Goal: Understand process/instructions: Learn about a topic

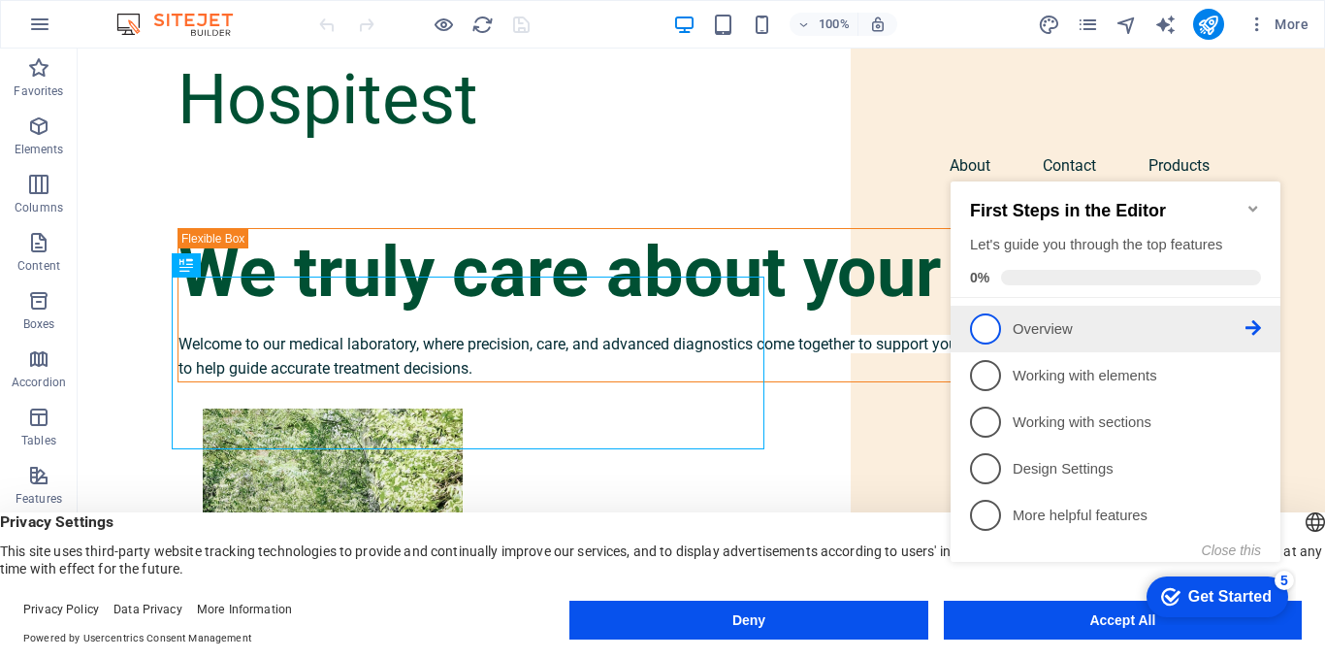
click at [1251, 325] on icon at bounding box center [1254, 328] width 16 height 16
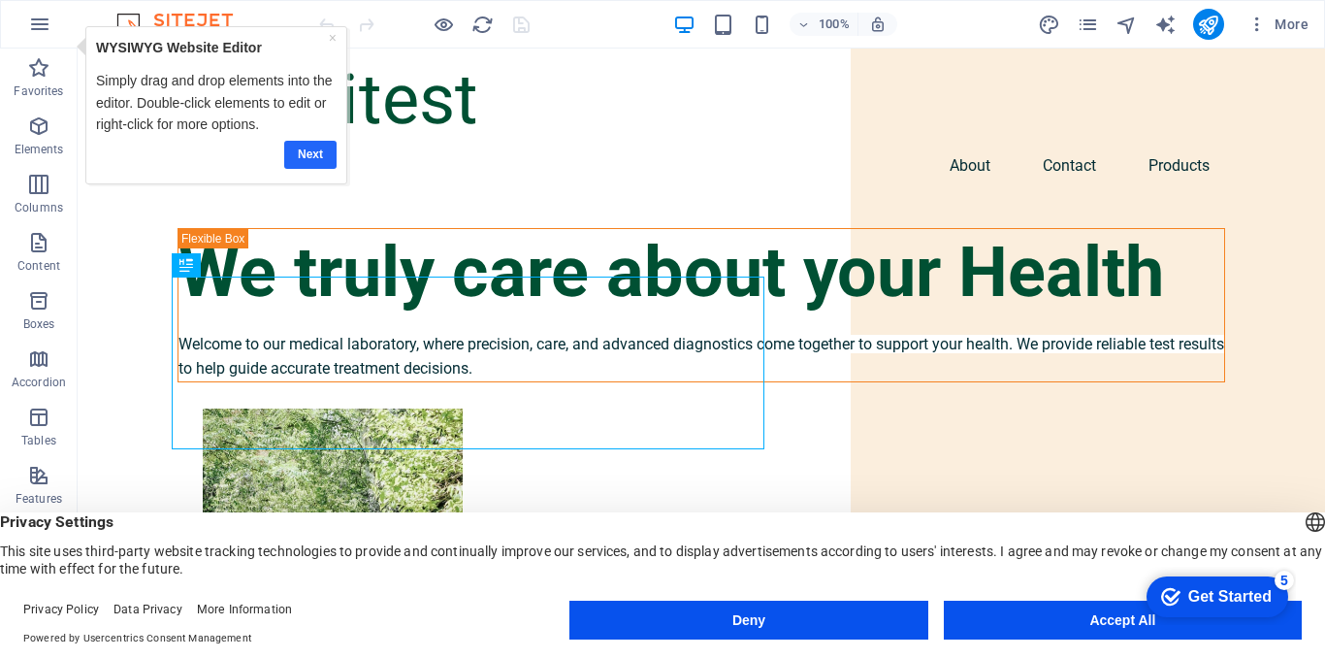
click at [312, 159] on link "Next" at bounding box center [309, 155] width 52 height 28
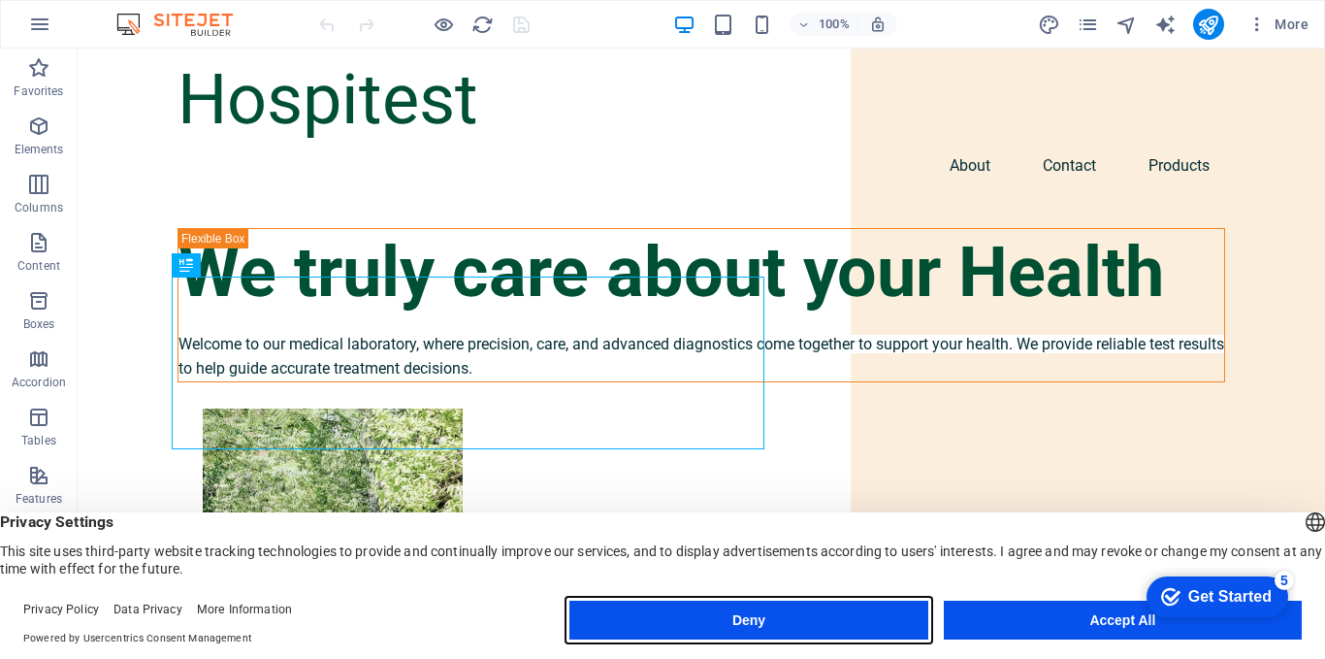
click at [848, 625] on button "Deny" at bounding box center [748, 620] width 358 height 39
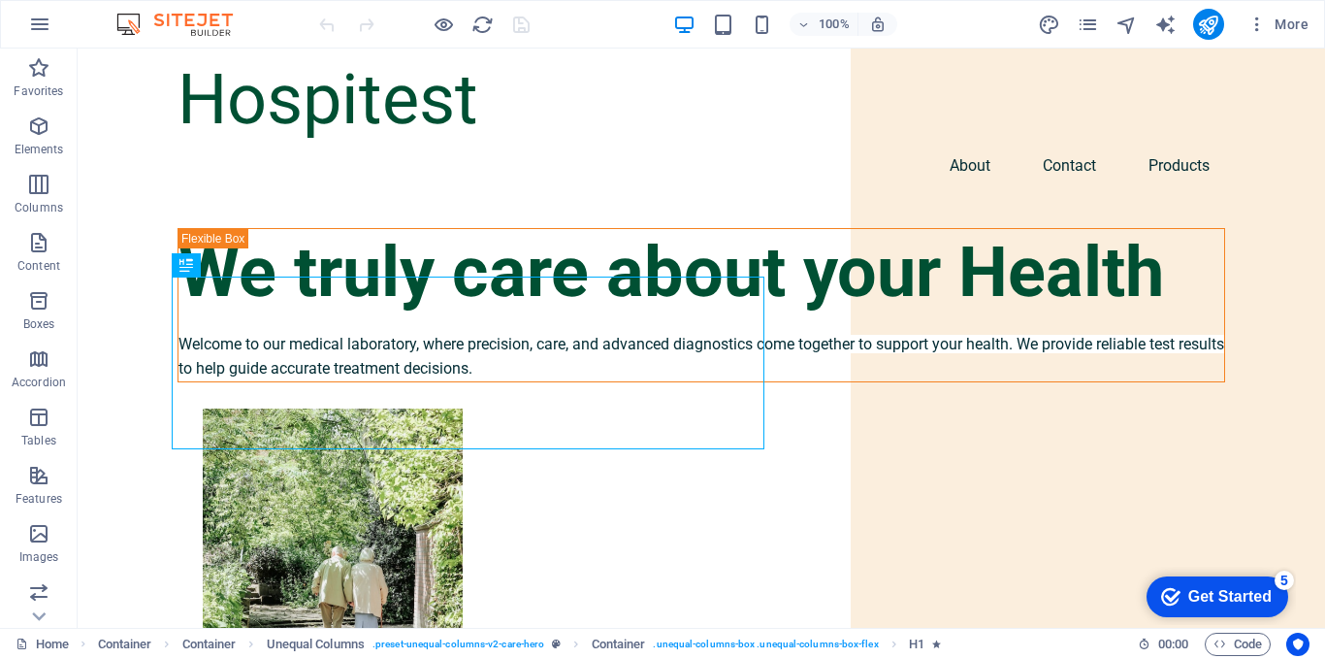
click at [1177, 598] on div "checkmark Get Started 5" at bounding box center [1216, 596] width 111 height 19
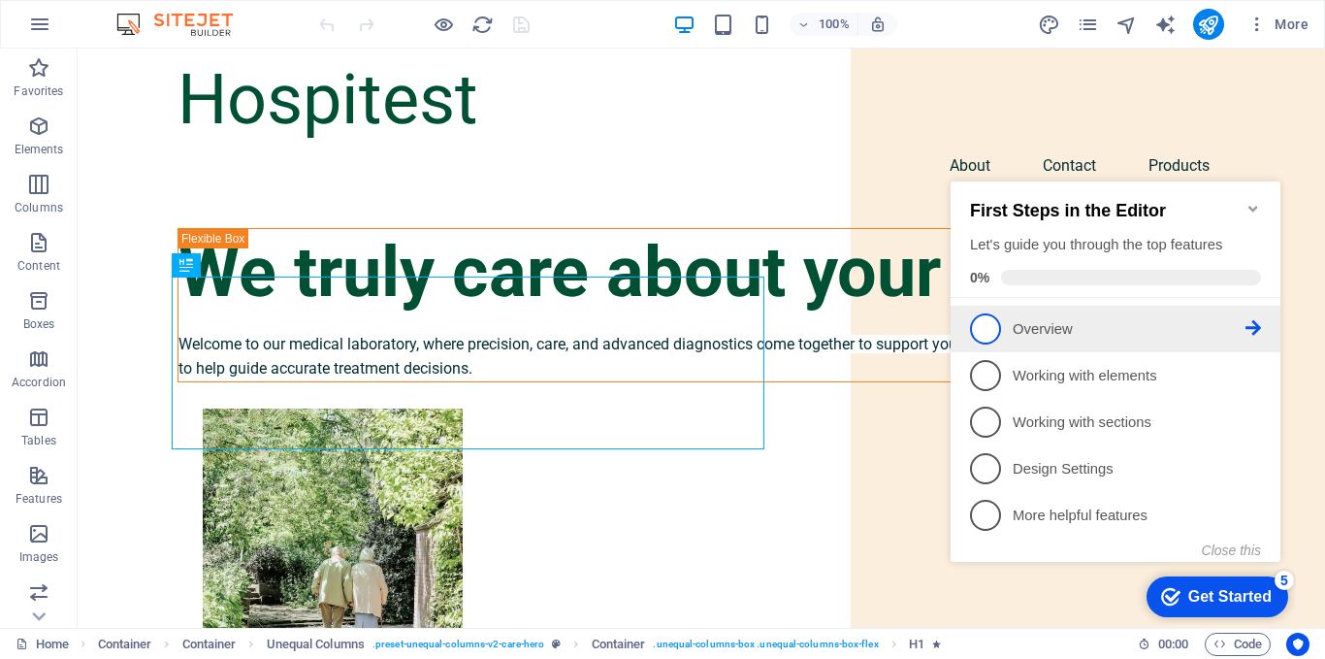
click at [1248, 324] on icon at bounding box center [1254, 328] width 16 height 16
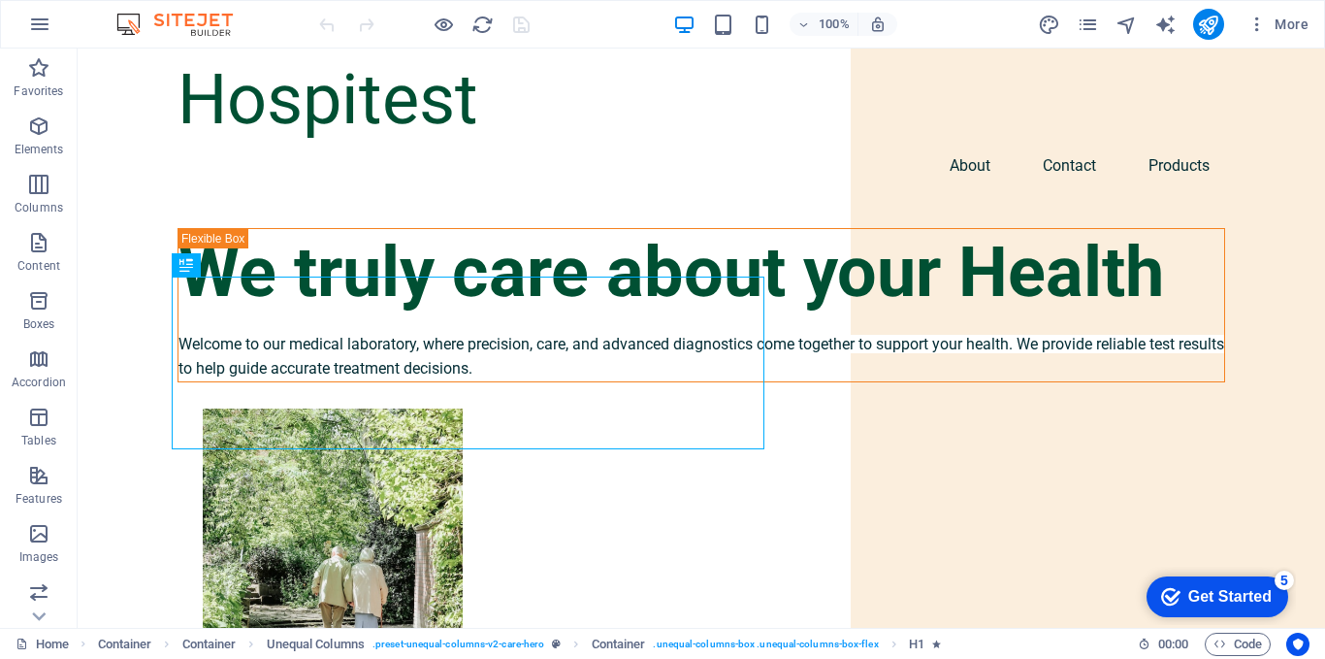
click at [1269, 594] on div "Get Started" at bounding box center [1229, 596] width 83 height 17
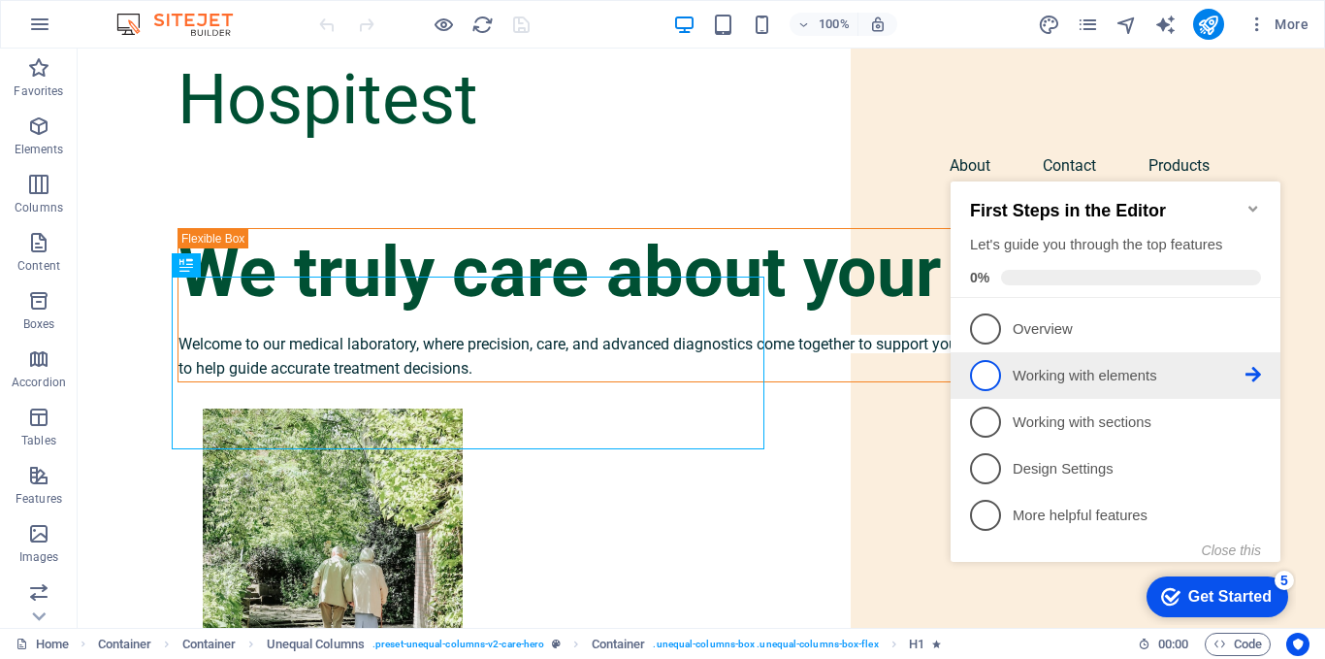
click at [1259, 363] on link "2 Working with elements - incomplete" at bounding box center [1115, 375] width 291 height 31
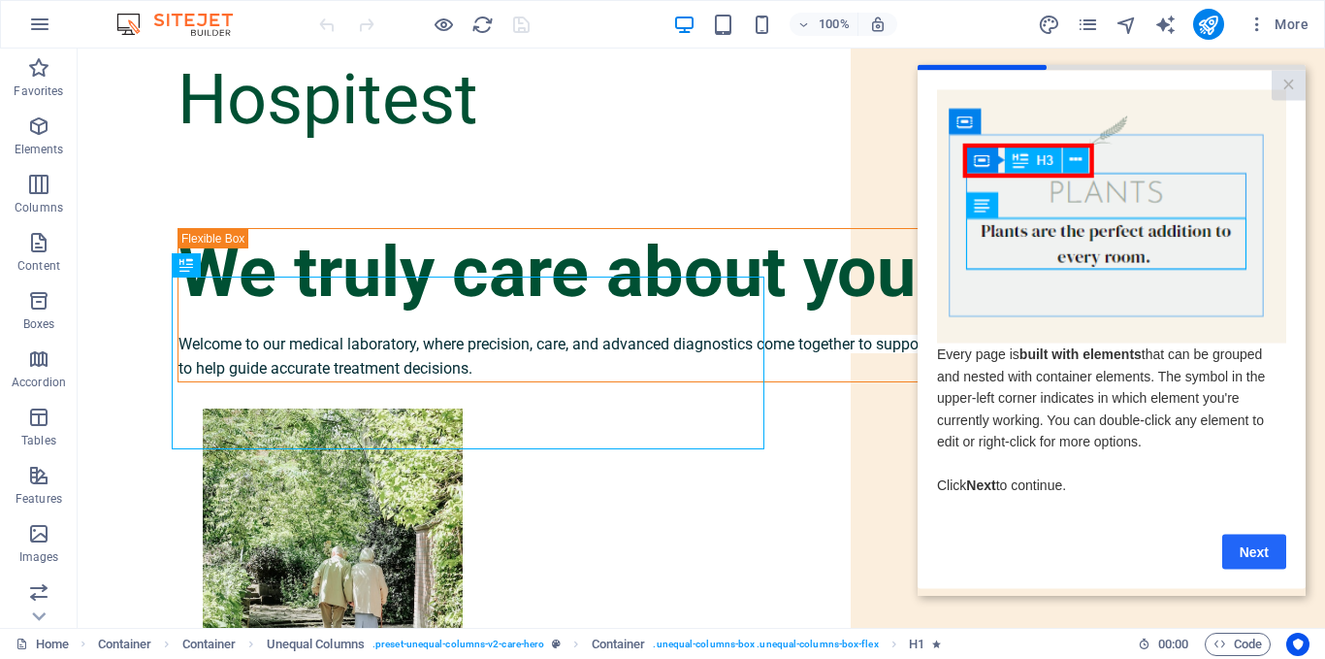
click at [1257, 562] on link "Next" at bounding box center [1254, 551] width 64 height 35
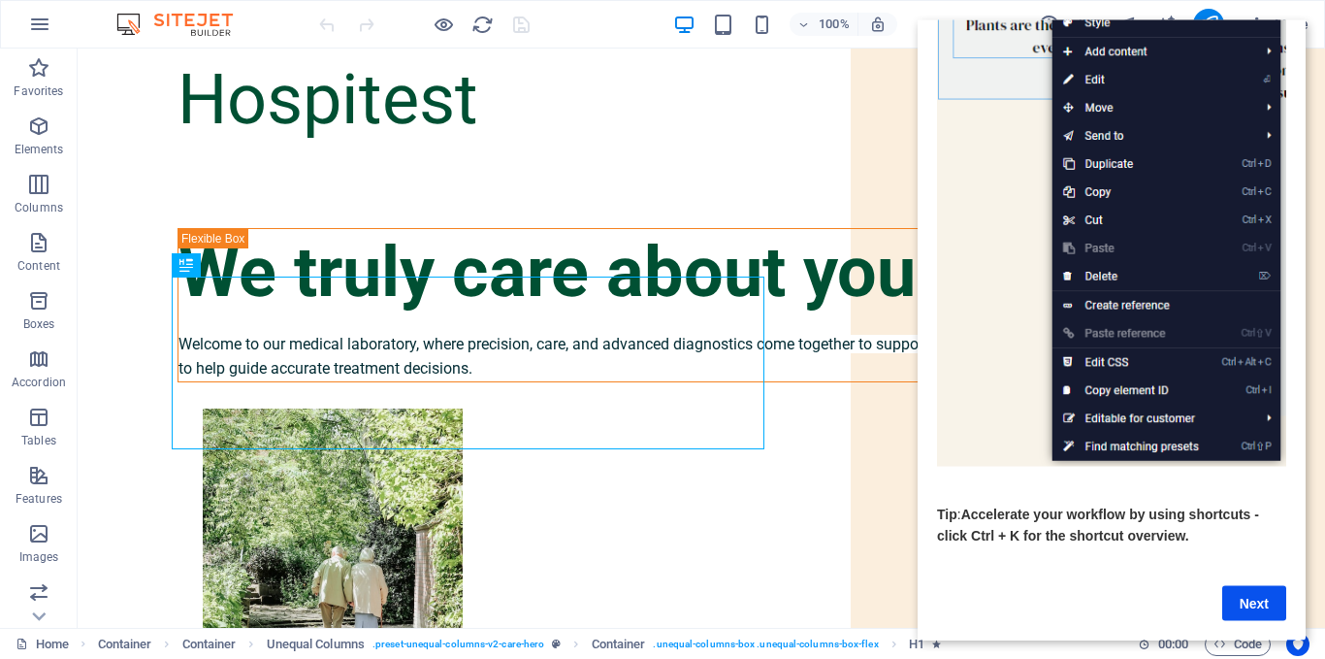
scroll to position [221, 0]
drag, startPoint x: 1295, startPoint y: 444, endPoint x: 2224, endPoint y: 654, distance: 951.8
click at [1244, 591] on link "Next" at bounding box center [1254, 602] width 64 height 35
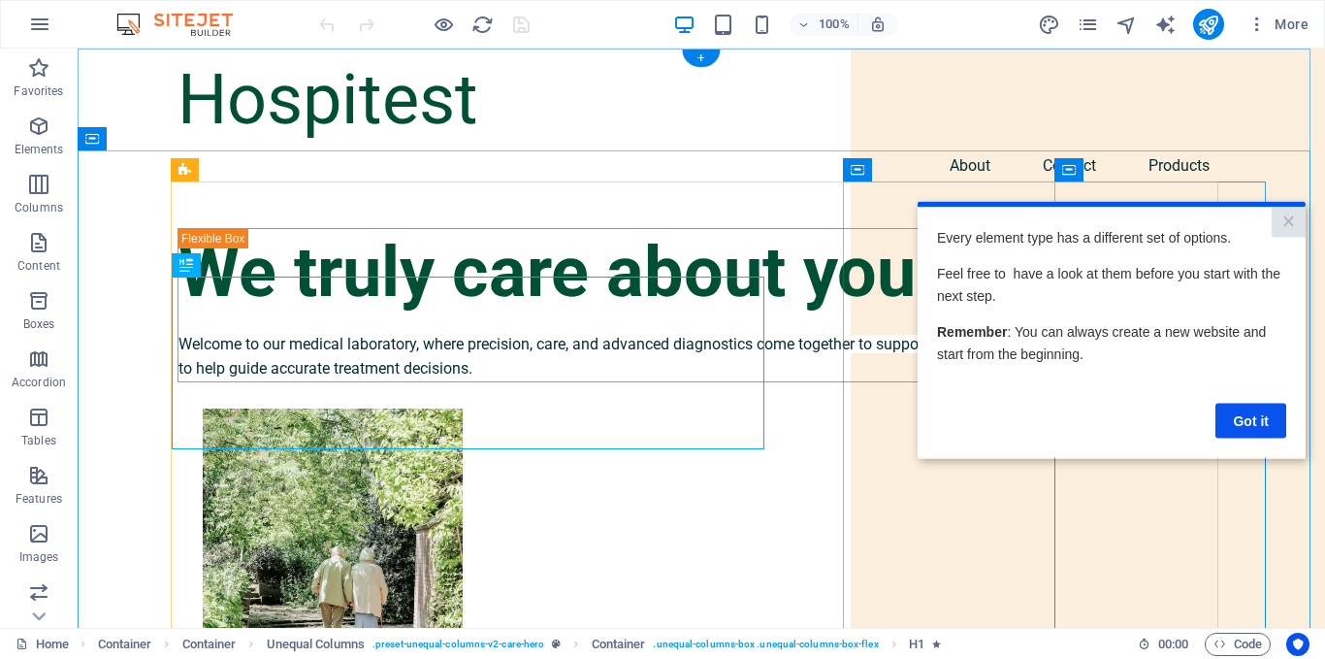
scroll to position [0, 0]
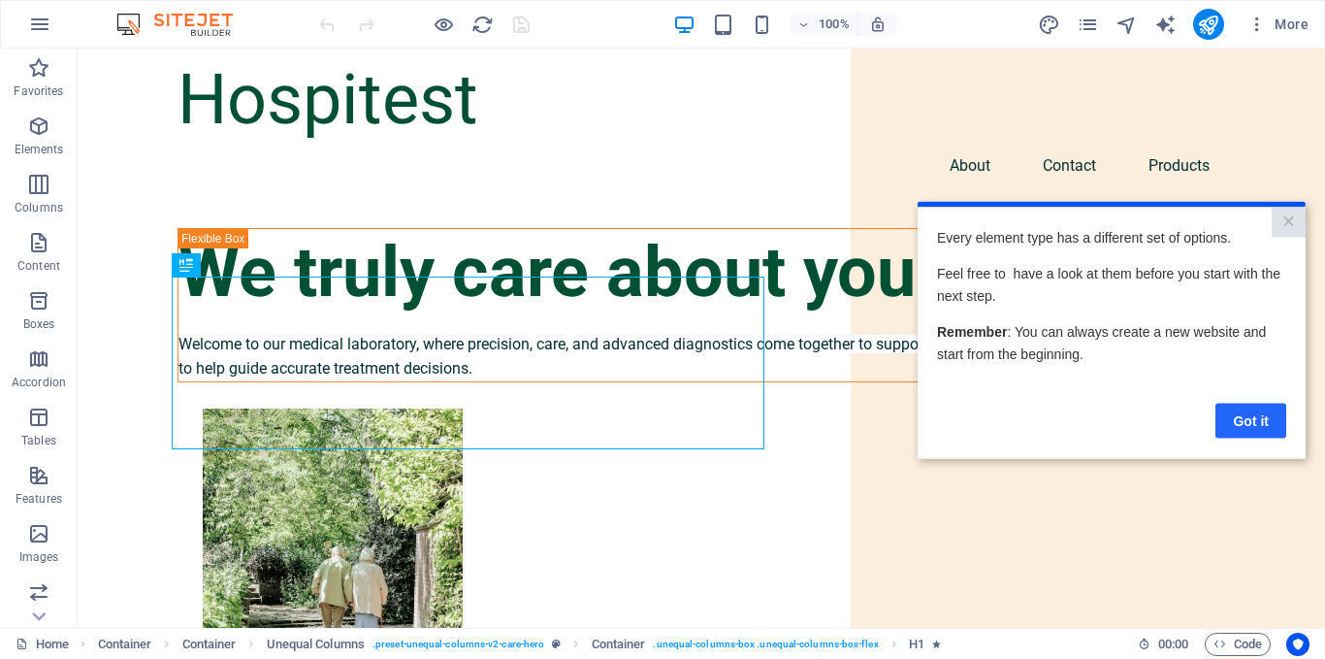
click at [1250, 428] on link "Got it" at bounding box center [1251, 420] width 71 height 35
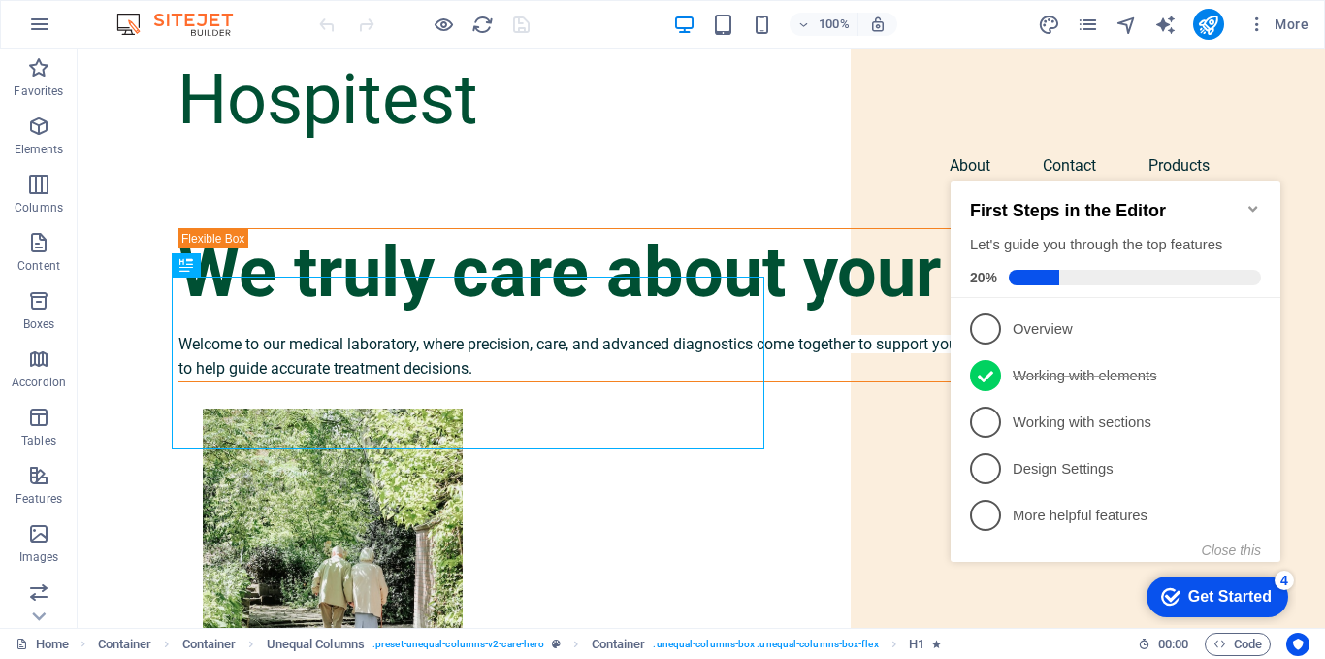
click at [1253, 599] on div "Get Started" at bounding box center [1229, 596] width 83 height 17
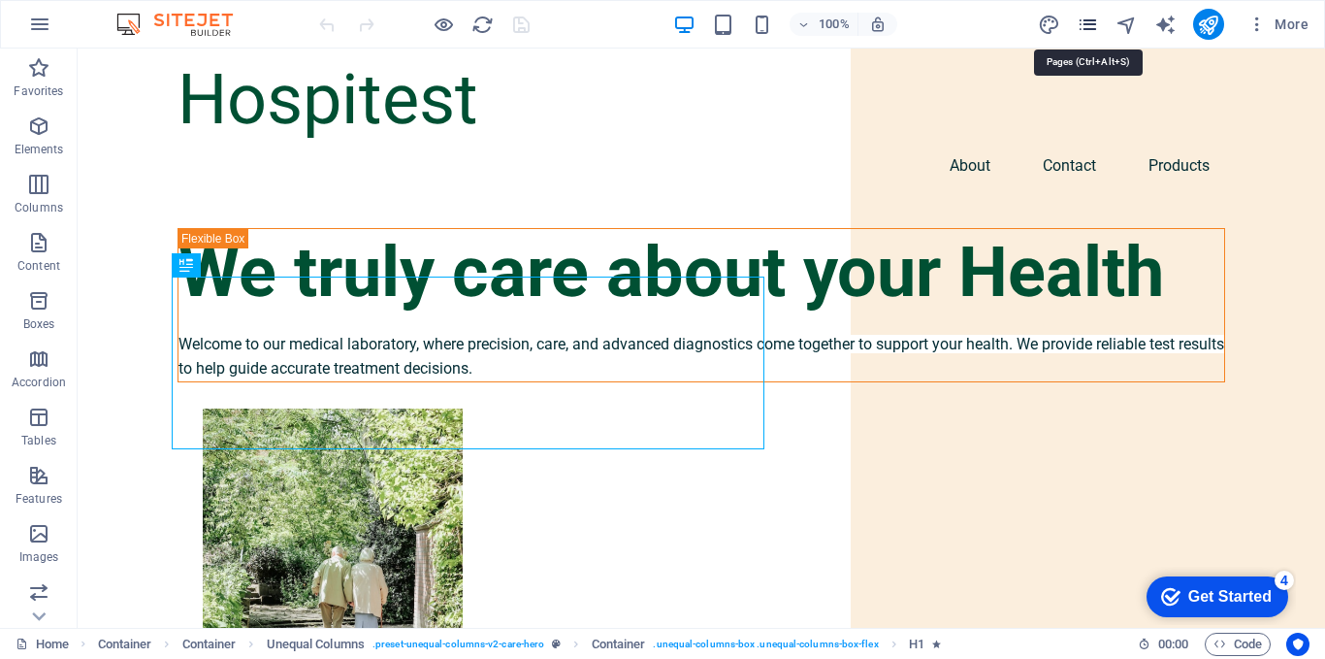
click at [1088, 27] on icon "pages" at bounding box center [1088, 25] width 22 height 22
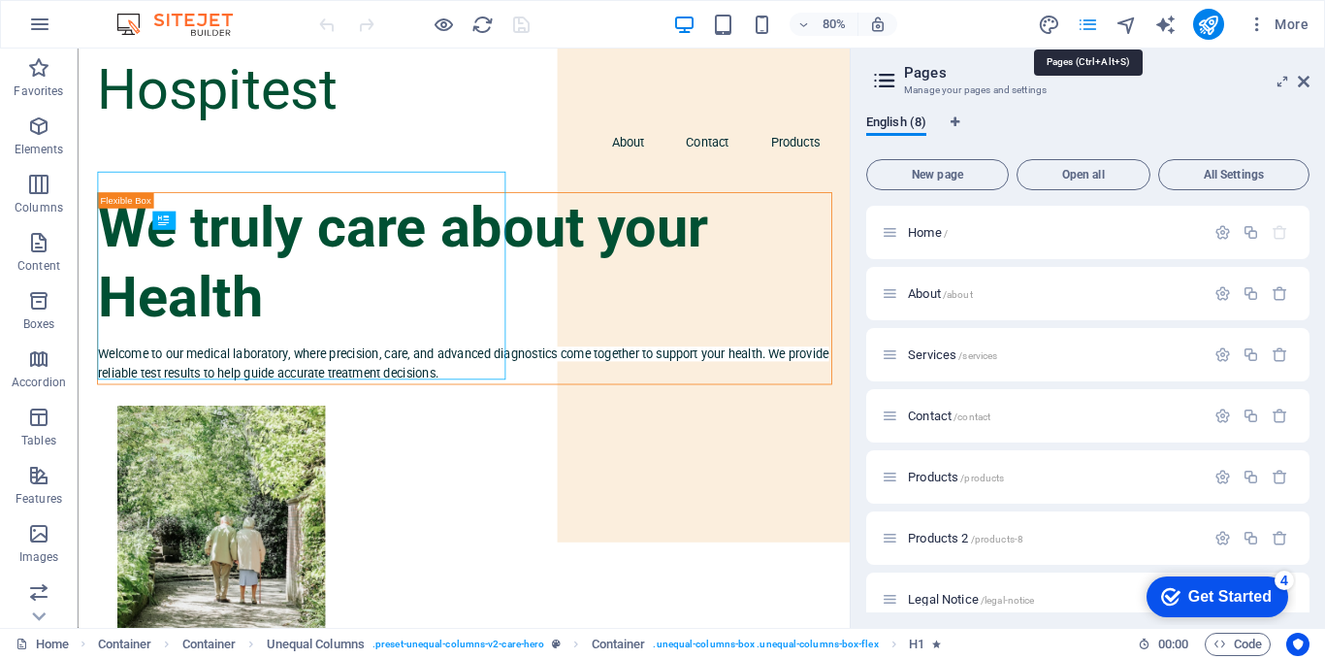
click at [1088, 27] on icon "pages" at bounding box center [1088, 25] width 22 height 22
click at [944, 480] on span "Products /products" at bounding box center [956, 477] width 96 height 15
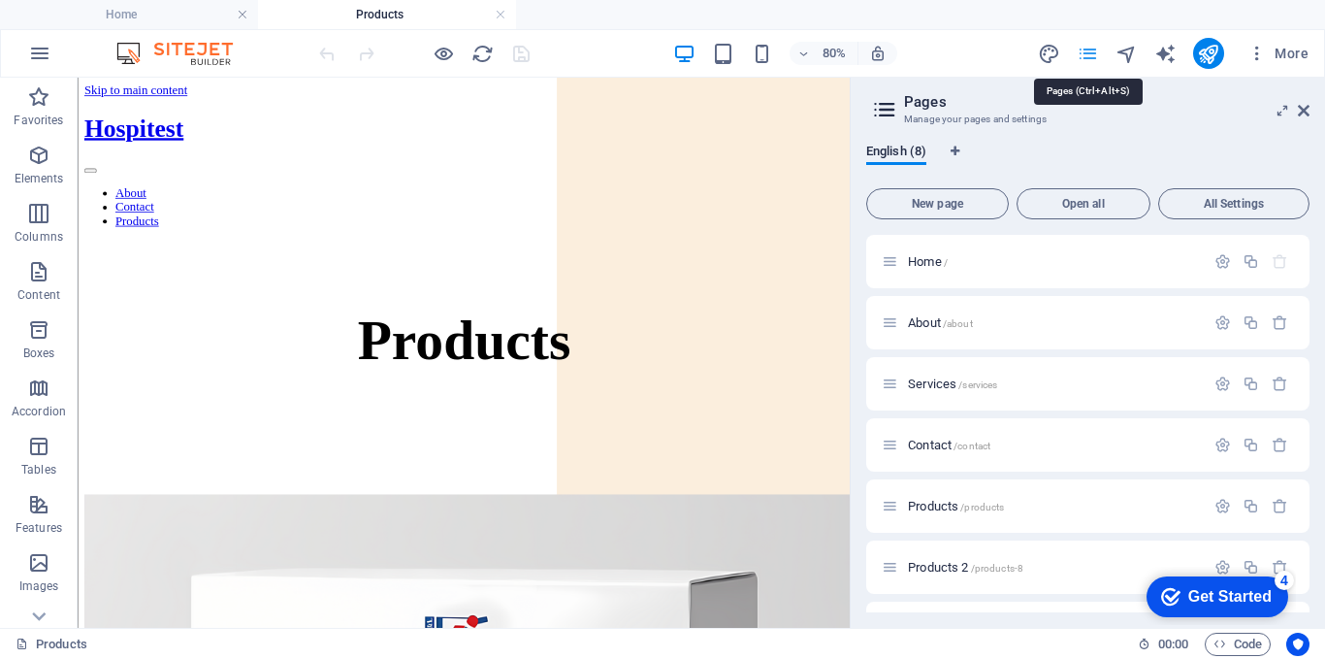
click at [1084, 52] on icon "pages" at bounding box center [1088, 54] width 22 height 22
click at [926, 264] on span "Home /" at bounding box center [928, 261] width 40 height 15
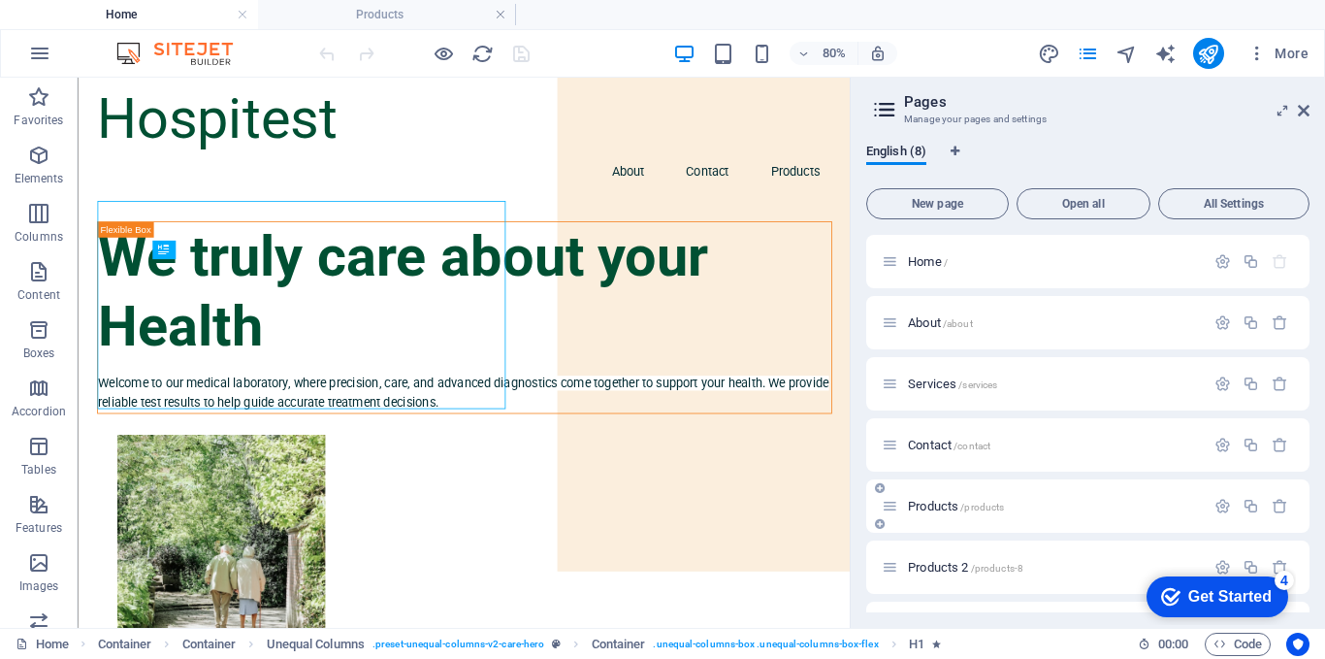
click at [927, 513] on div "Products /products" at bounding box center [1043, 506] width 323 height 22
click at [926, 505] on span "Products /products" at bounding box center [956, 506] width 96 height 15
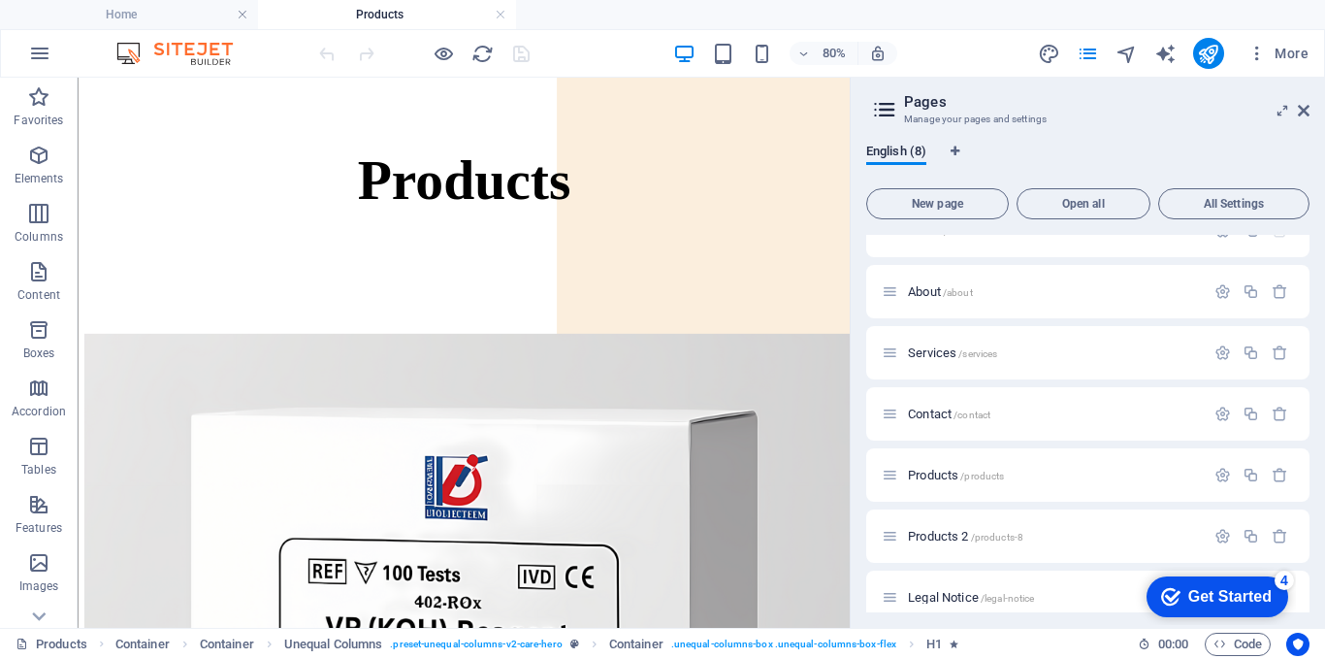
scroll to position [187, 0]
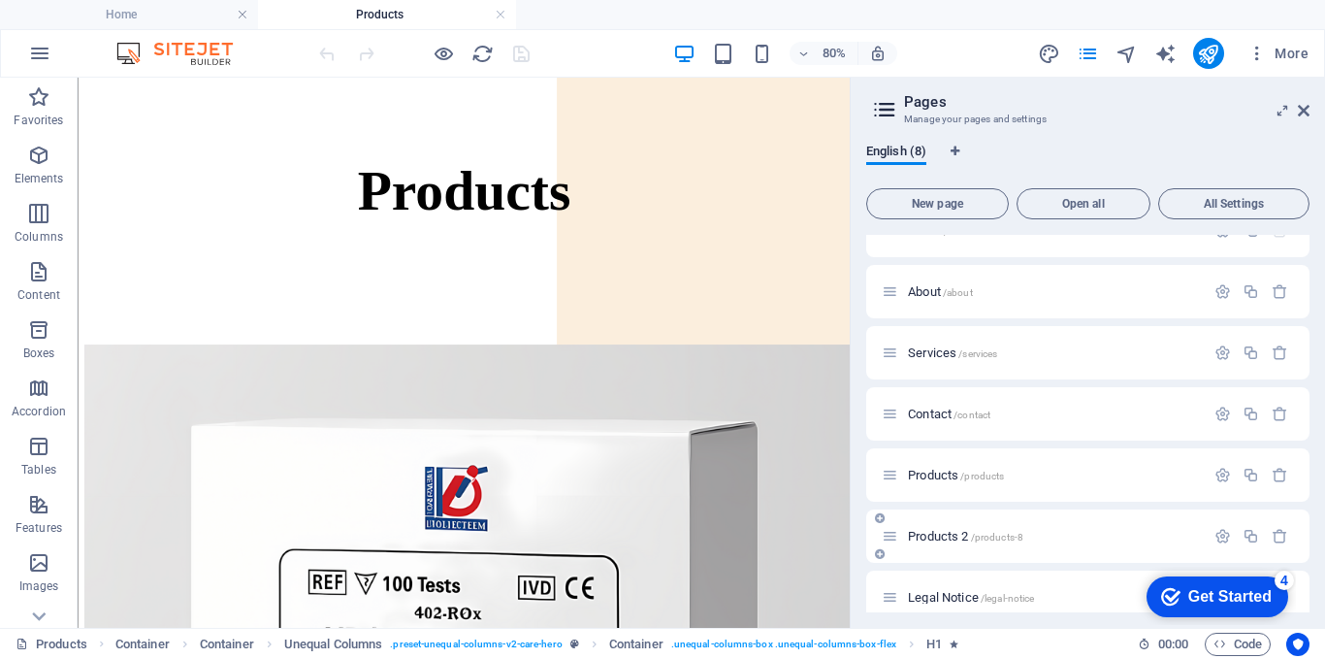
click at [928, 533] on span "Products 2 /products-8" at bounding box center [965, 536] width 115 height 15
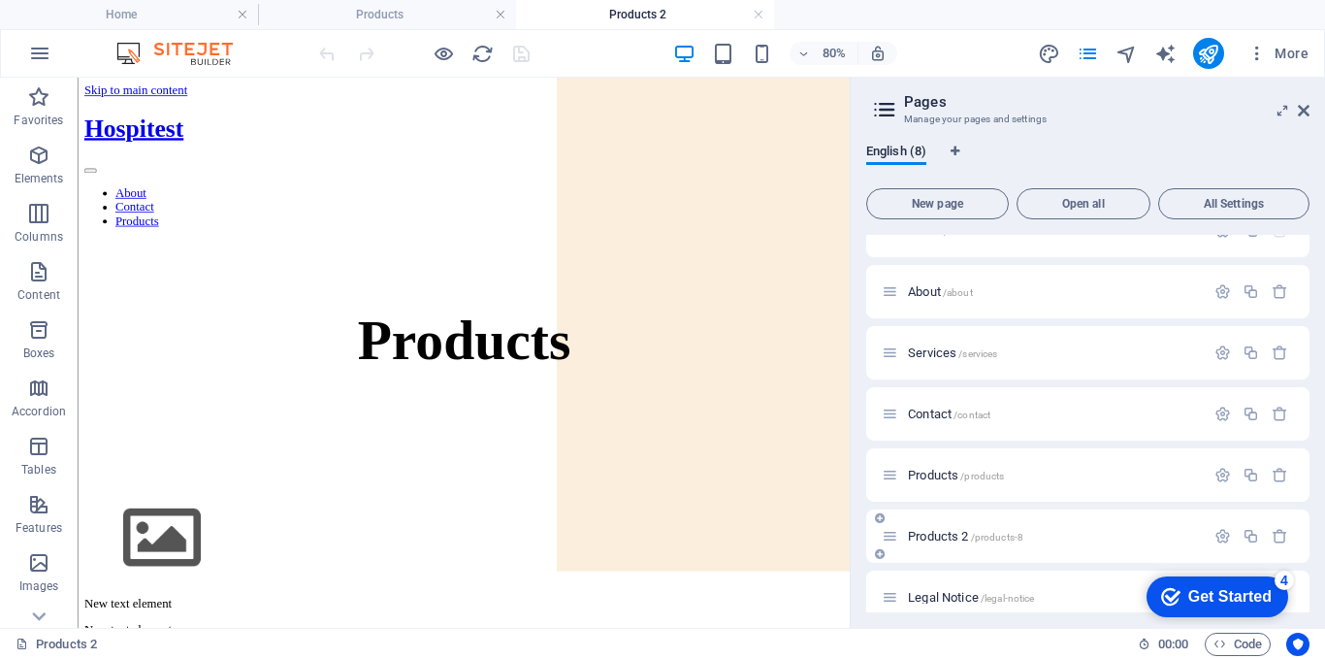
scroll to position [0, 0]
click at [930, 478] on span "Products /products" at bounding box center [956, 475] width 96 height 15
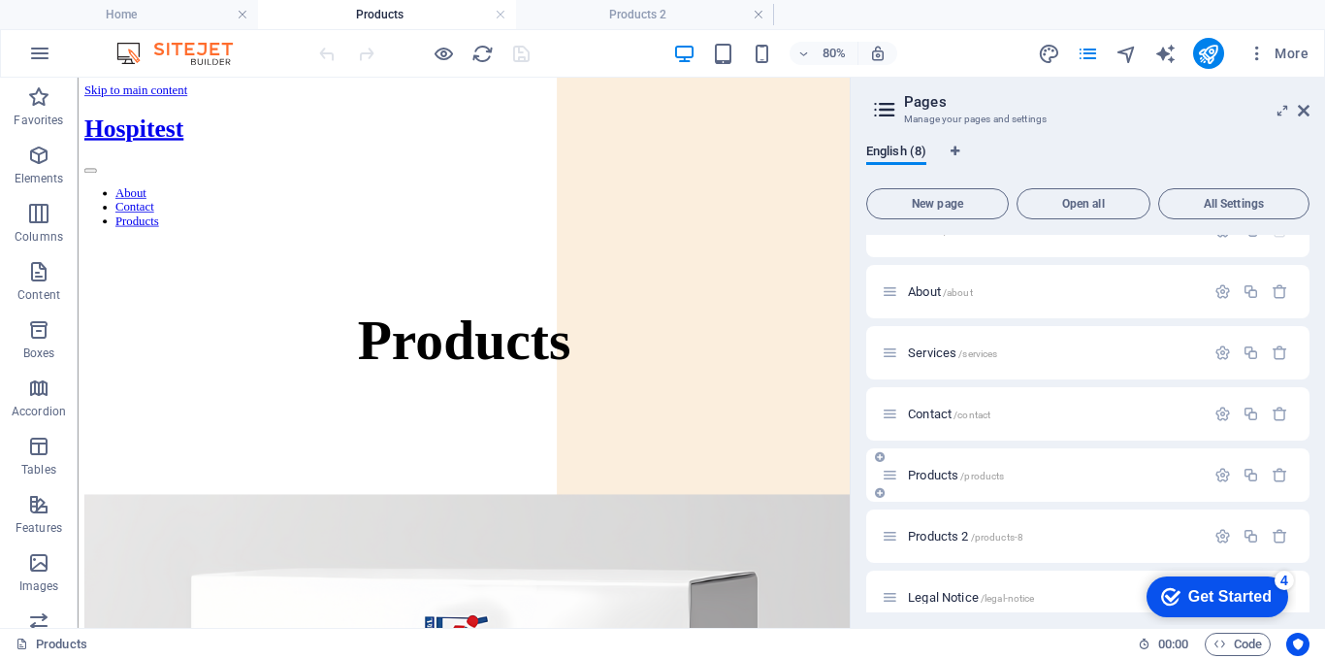
scroll to position [187, 0]
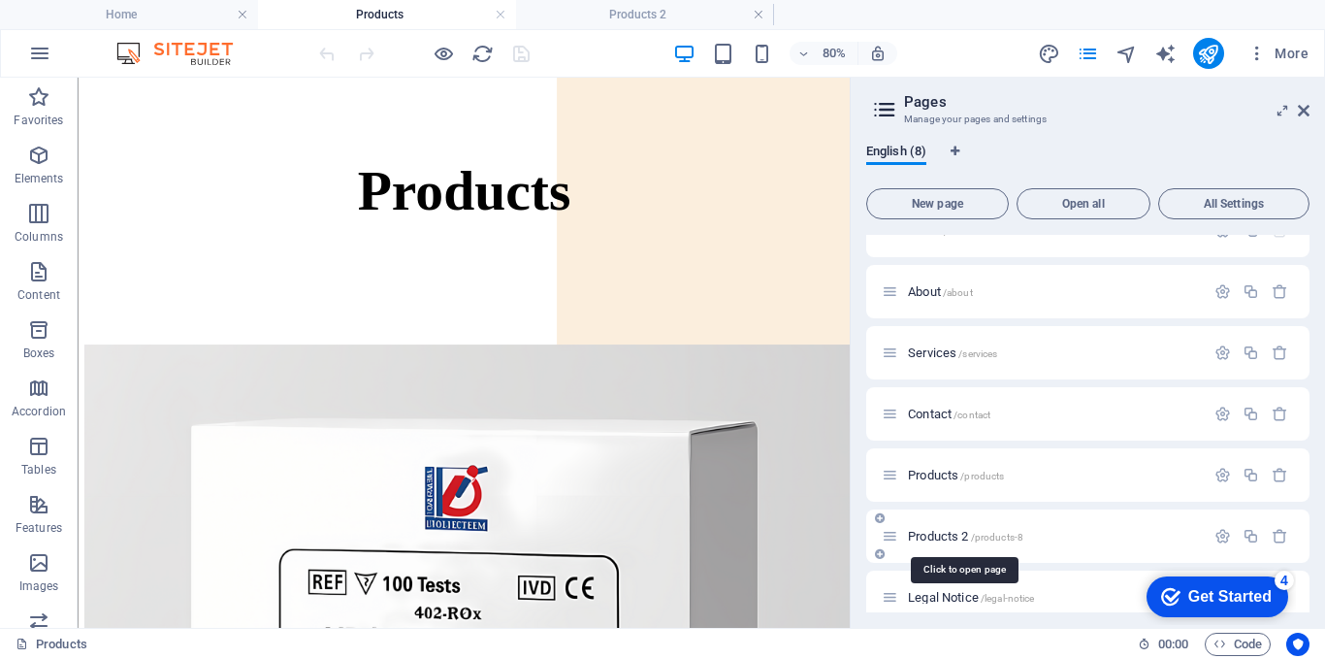
click at [948, 538] on span "Products 2 /products-8" at bounding box center [965, 536] width 115 height 15
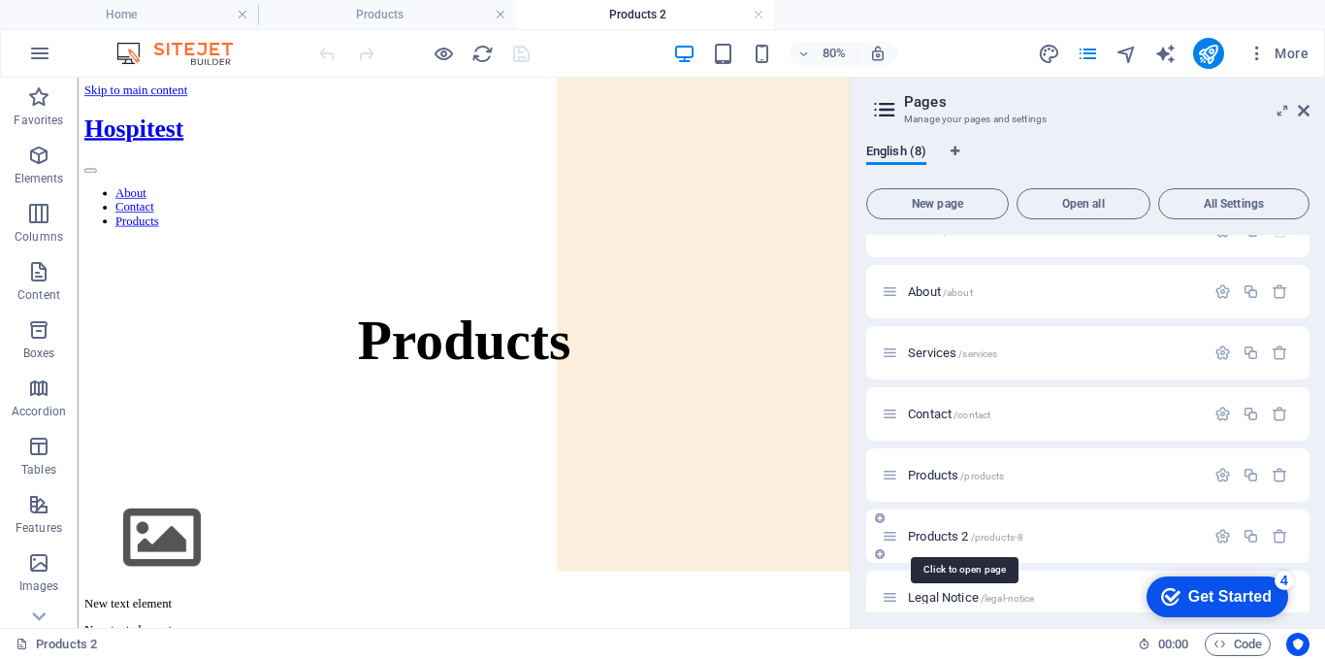
scroll to position [0, 0]
click at [933, 471] on span "Products /products" at bounding box center [956, 475] width 96 height 15
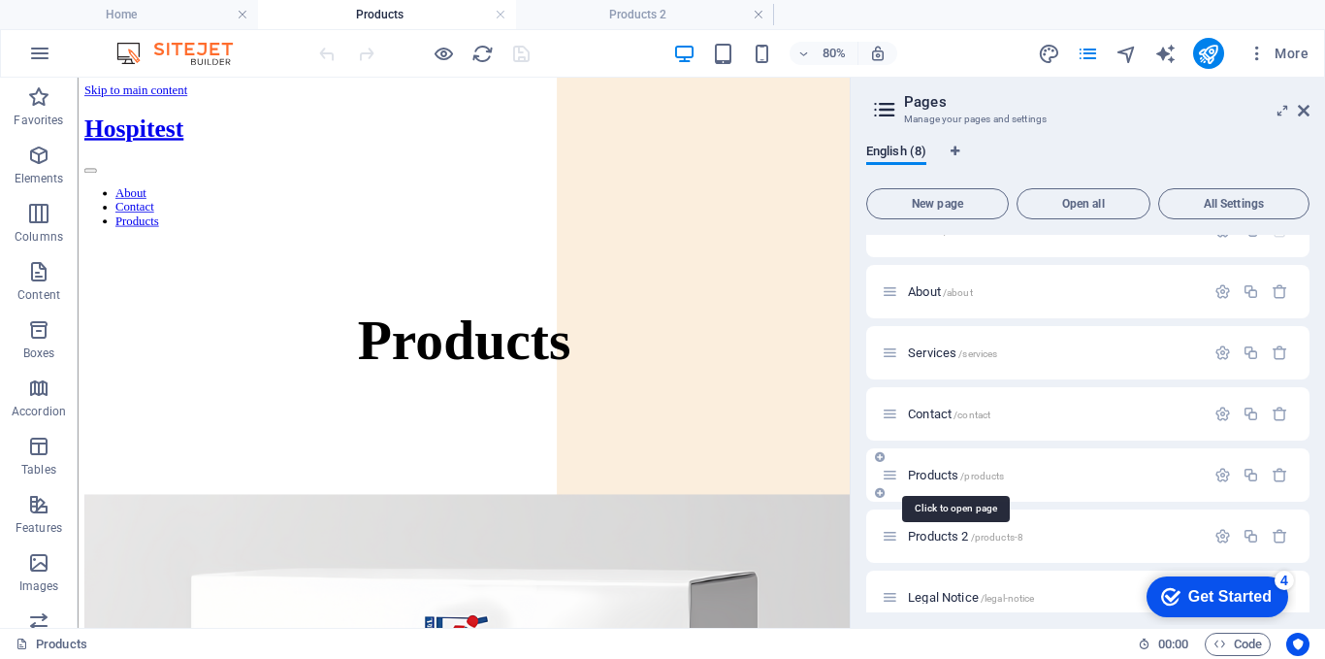
scroll to position [187, 0]
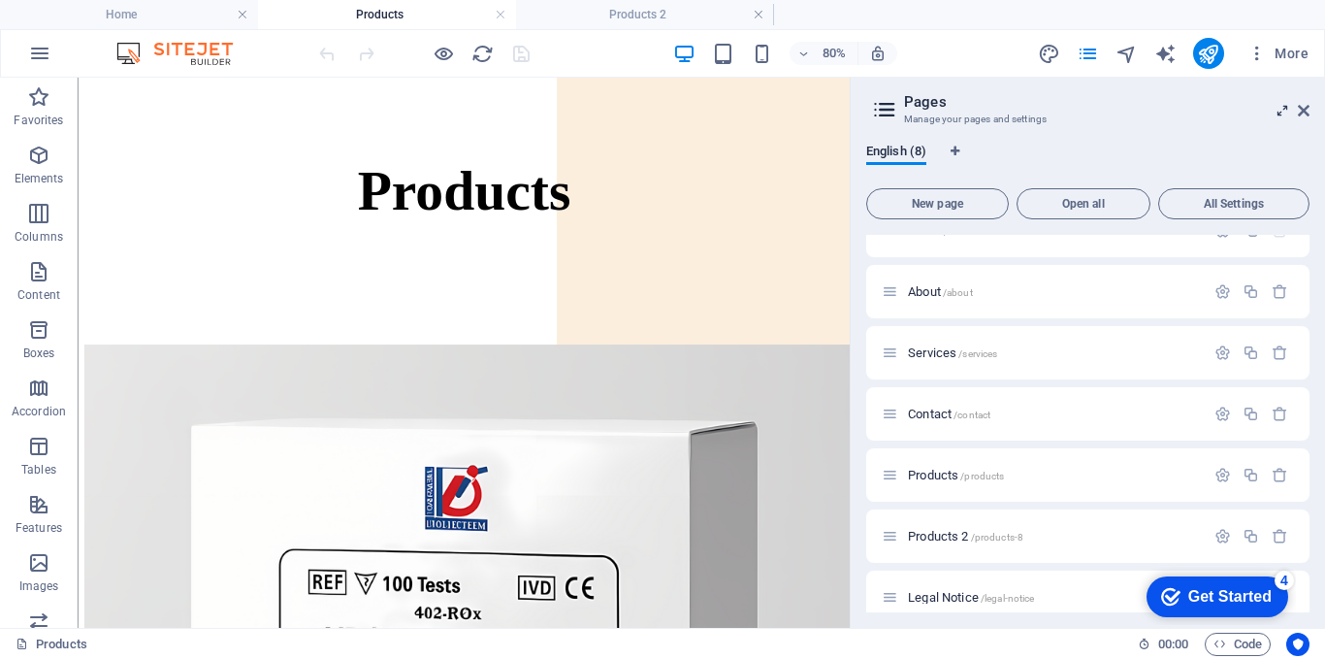
click at [1283, 111] on icon at bounding box center [1283, 111] width 0 height 16
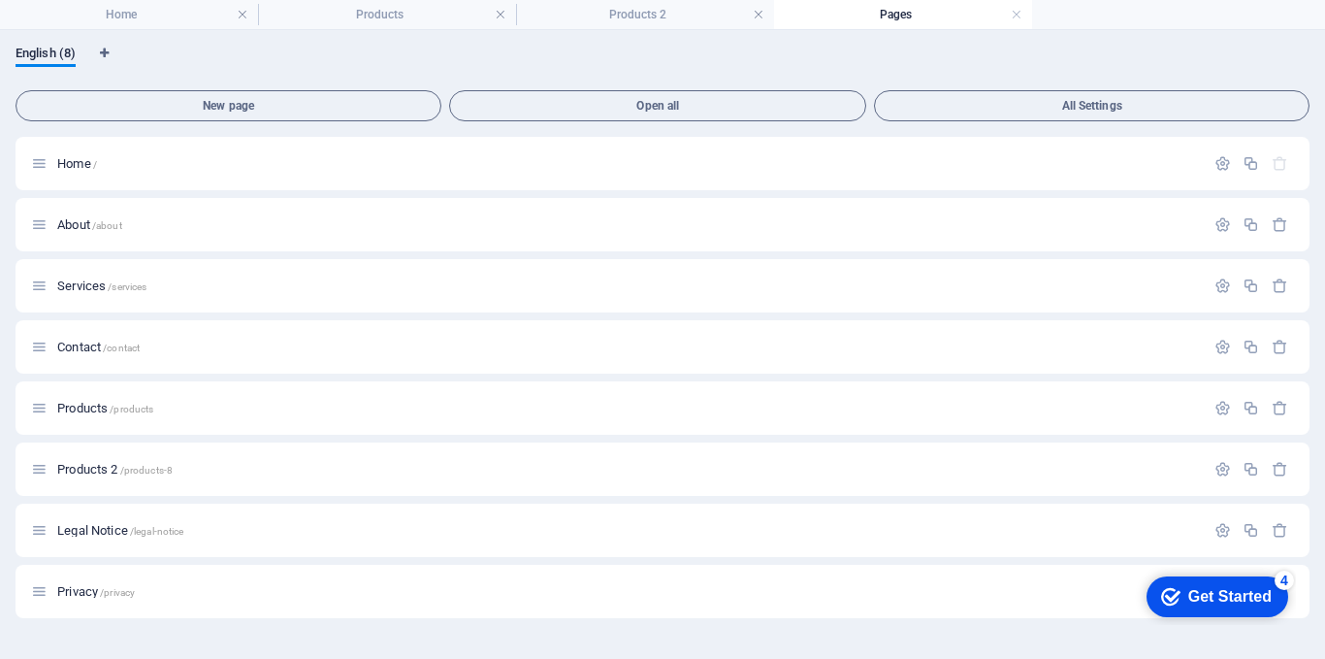
scroll to position [0, 0]
click at [146, 21] on h4 "Home" at bounding box center [129, 14] width 258 height 21
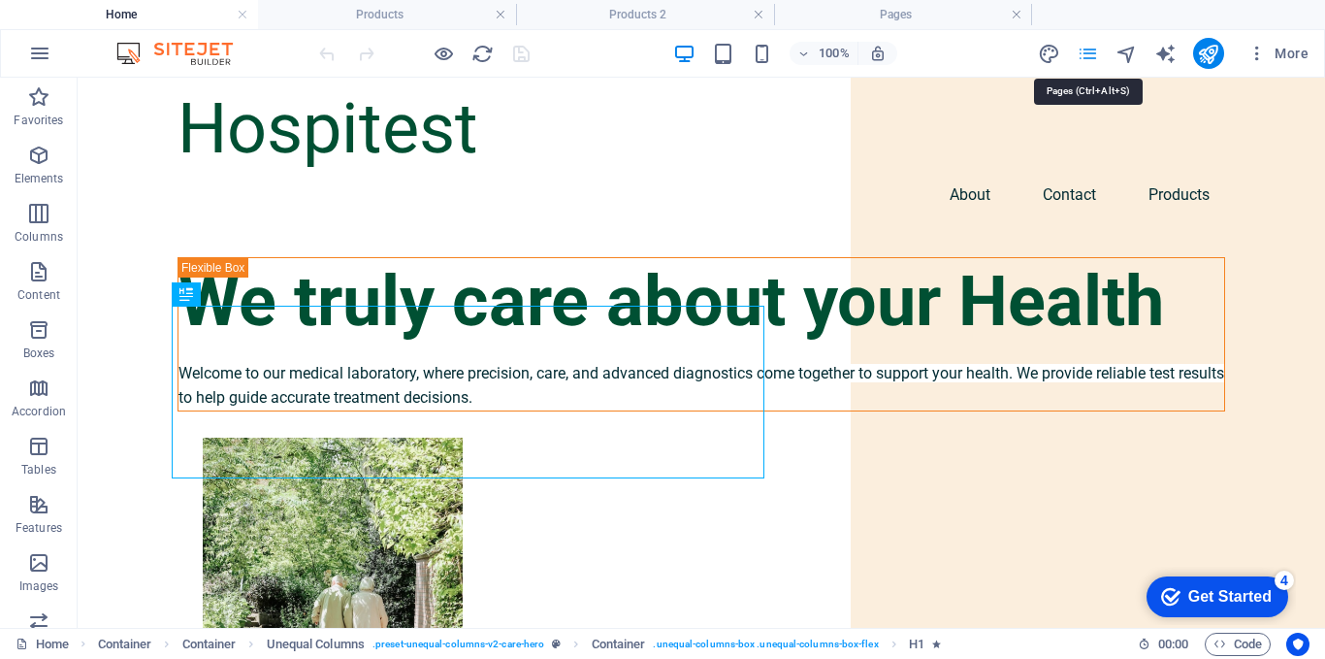
click at [1096, 60] on icon "pages" at bounding box center [1088, 54] width 22 height 22
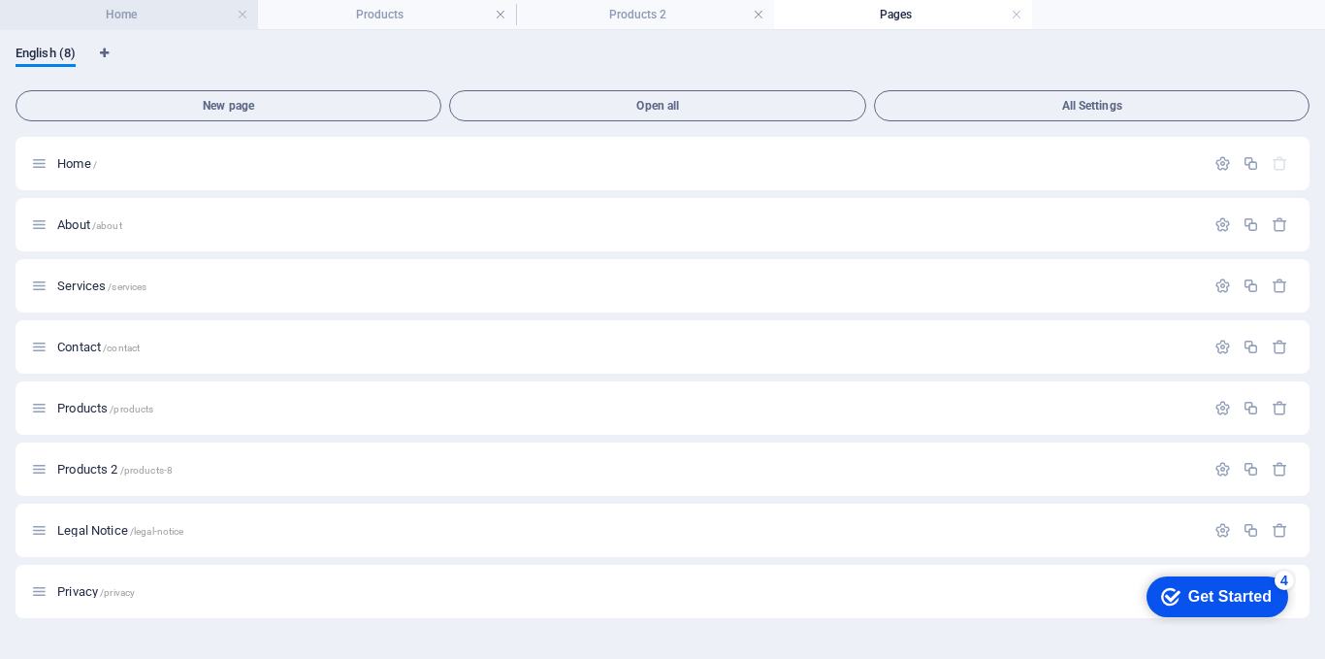
click at [133, 6] on h4 "Home" at bounding box center [129, 14] width 258 height 21
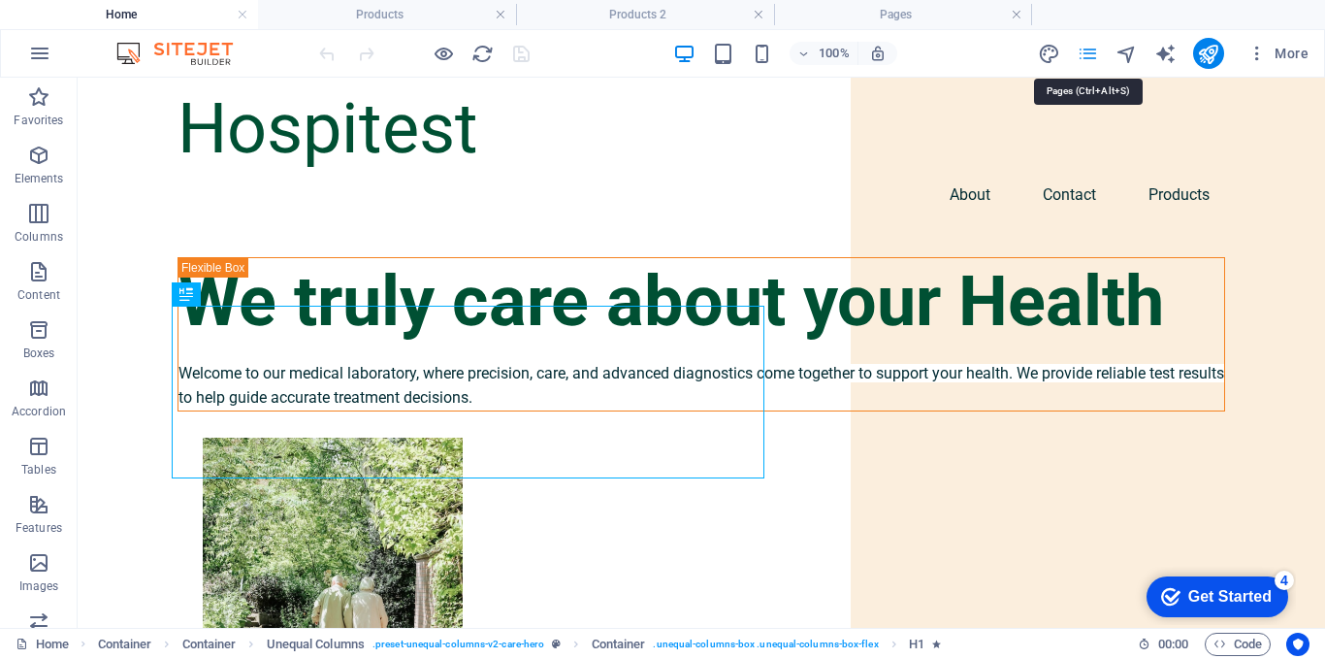
click at [1093, 62] on icon "pages" at bounding box center [1088, 54] width 22 height 22
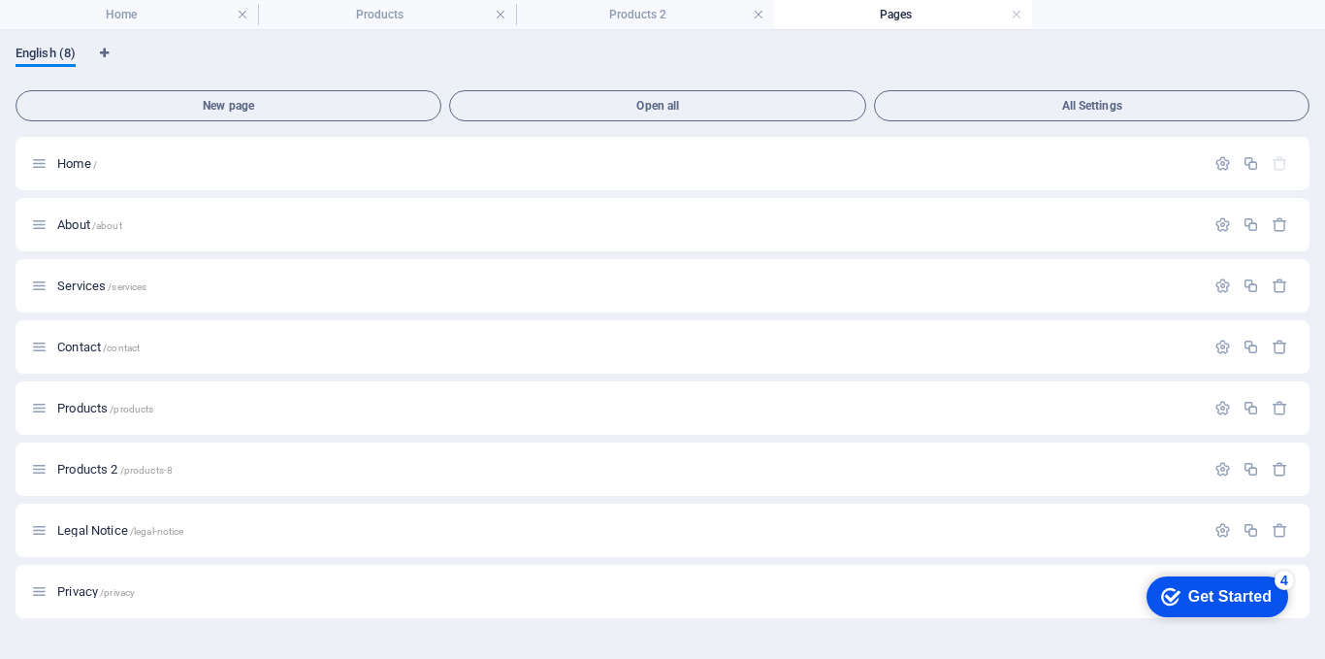
click at [36, 55] on span "English (8)" at bounding box center [46, 55] width 60 height 27
click at [49, 51] on span "English (8)" at bounding box center [46, 55] width 60 height 27
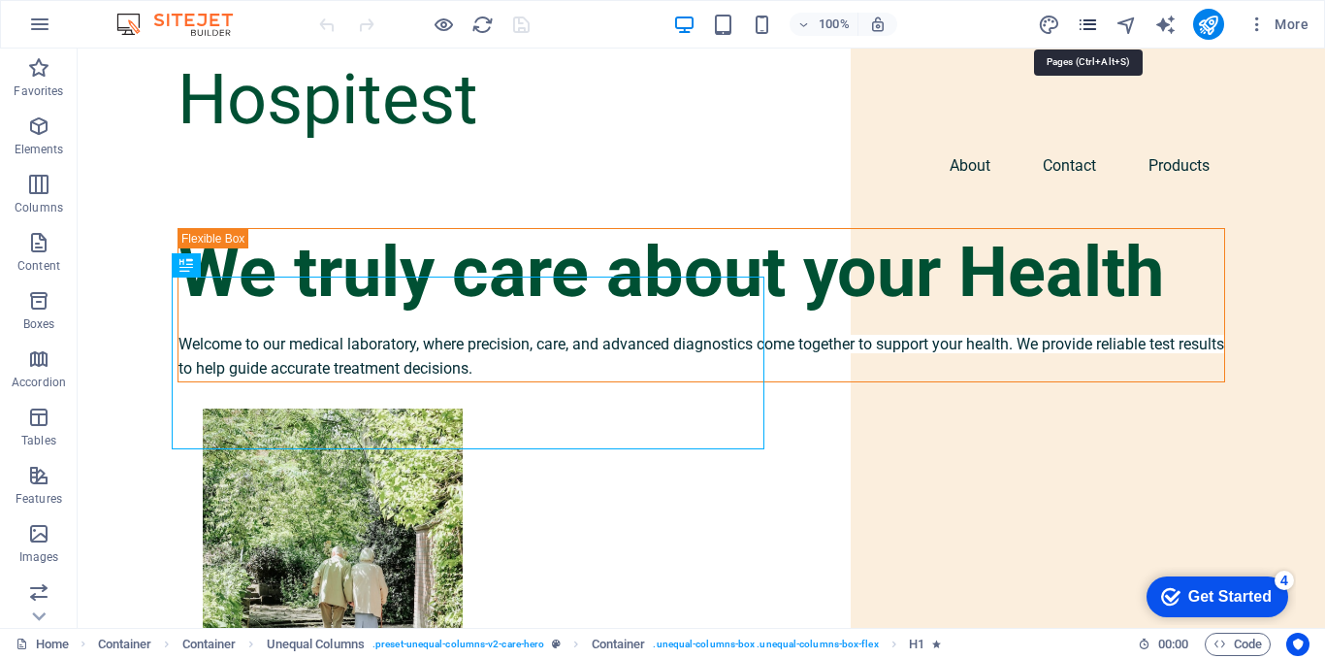
click at [1094, 27] on icon "pages" at bounding box center [1088, 25] width 22 height 22
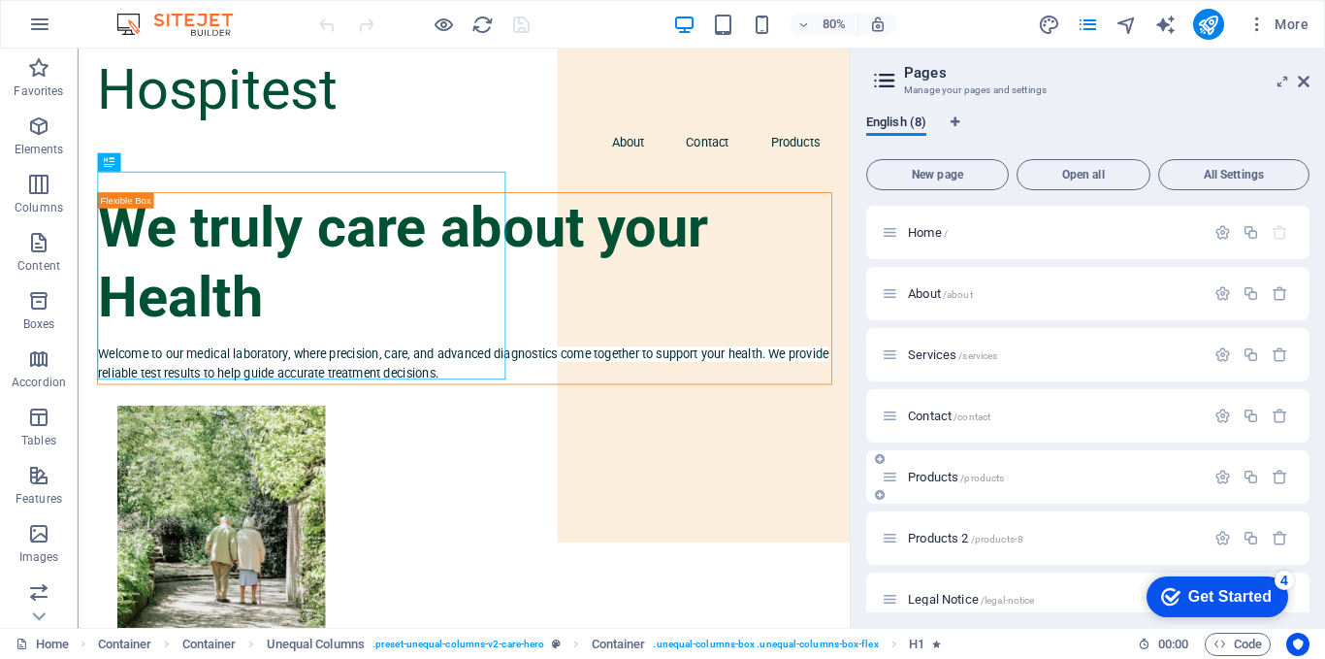
click at [927, 474] on span "Products /products" at bounding box center [956, 477] width 96 height 15
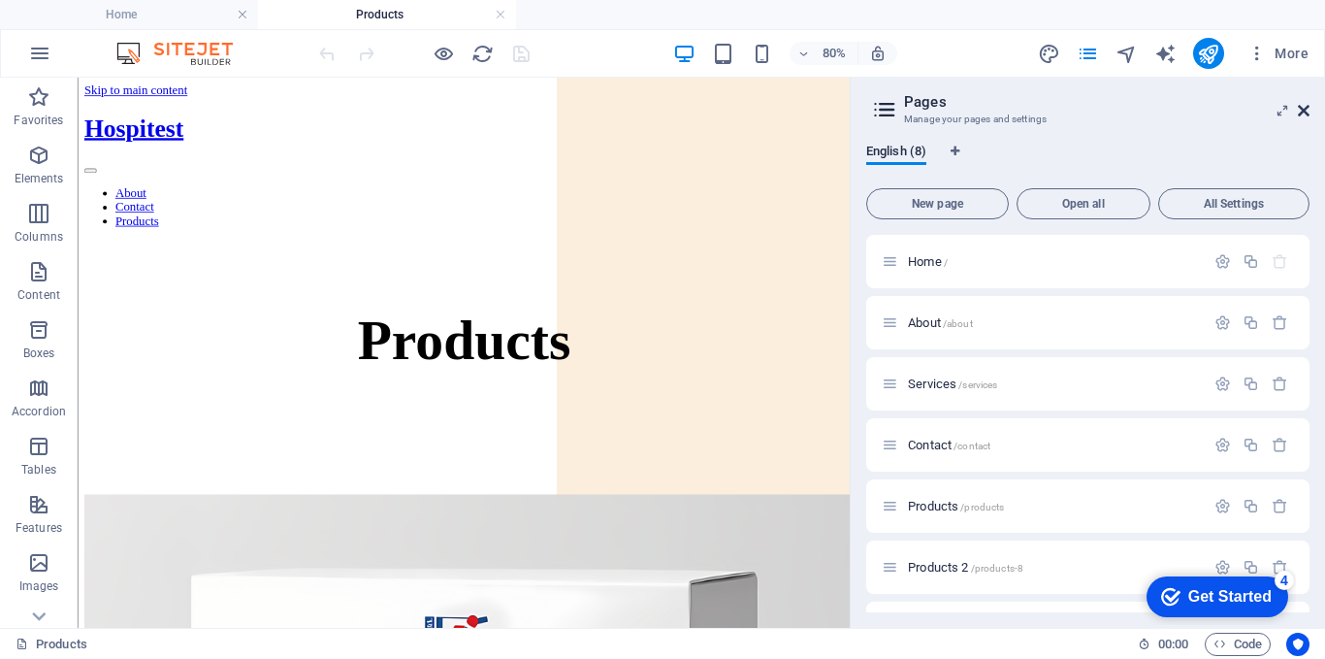
click at [1301, 110] on icon at bounding box center [1304, 111] width 12 height 16
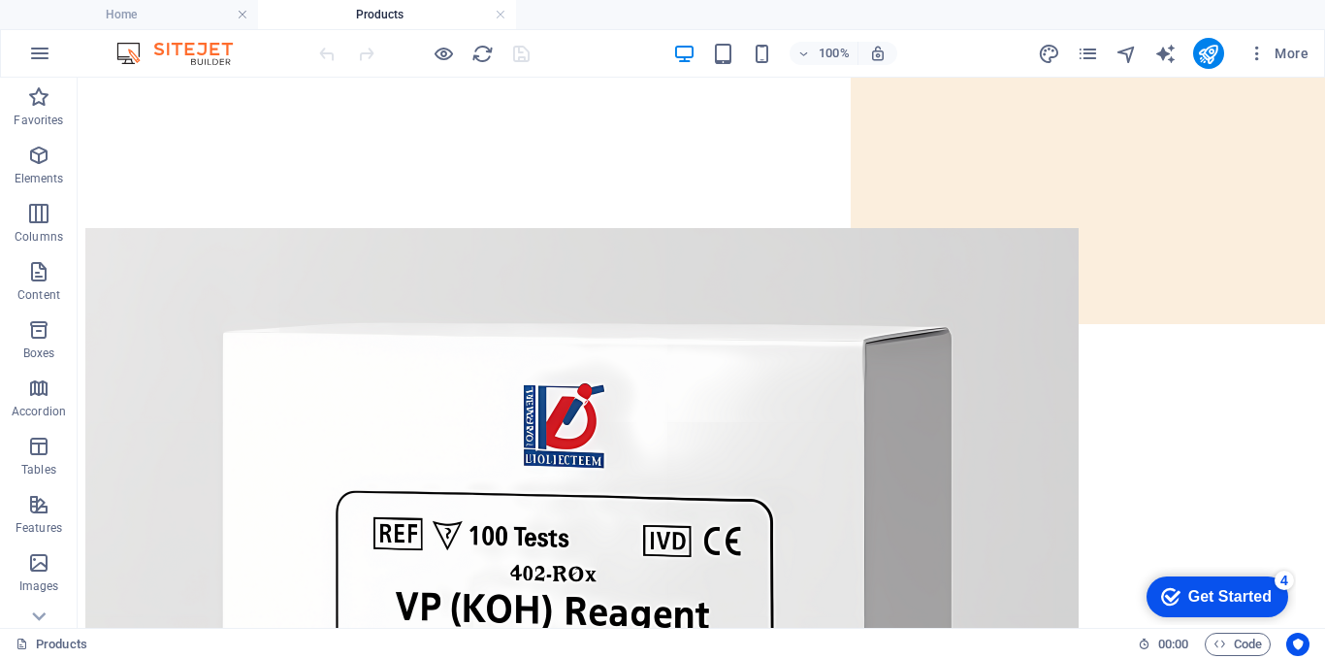
scroll to position [325, 0]
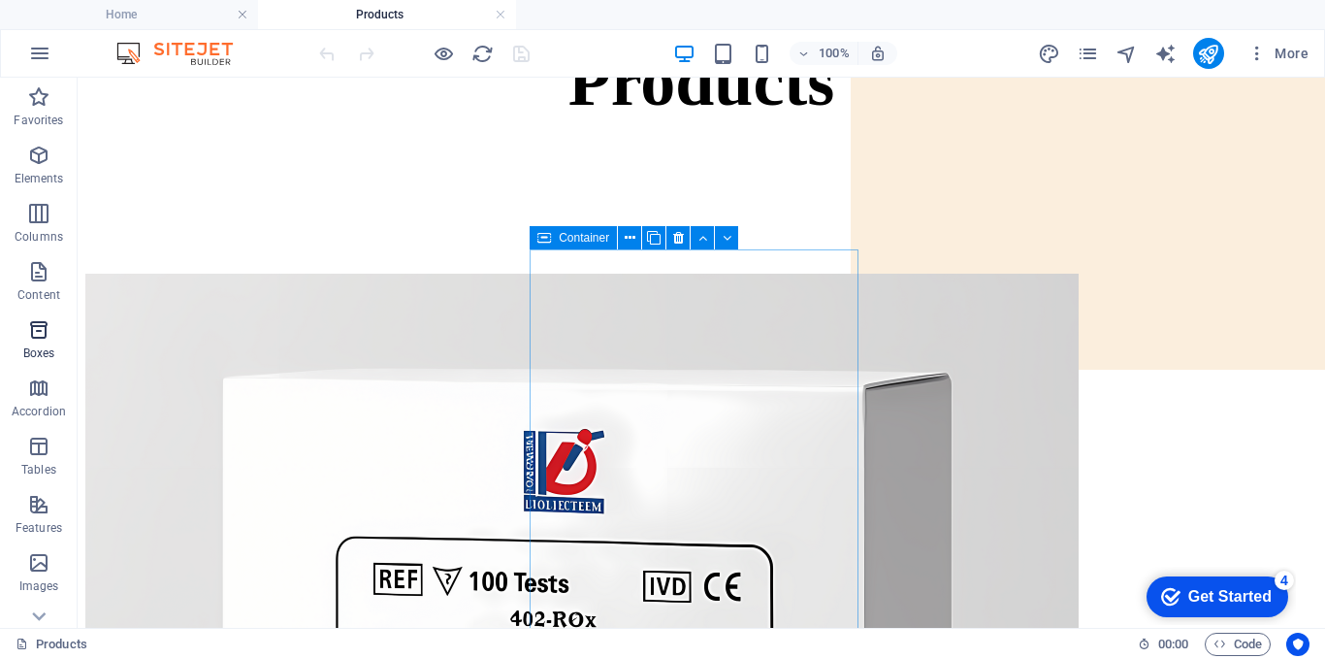
click at [28, 343] on span "Boxes" at bounding box center [39, 341] width 78 height 47
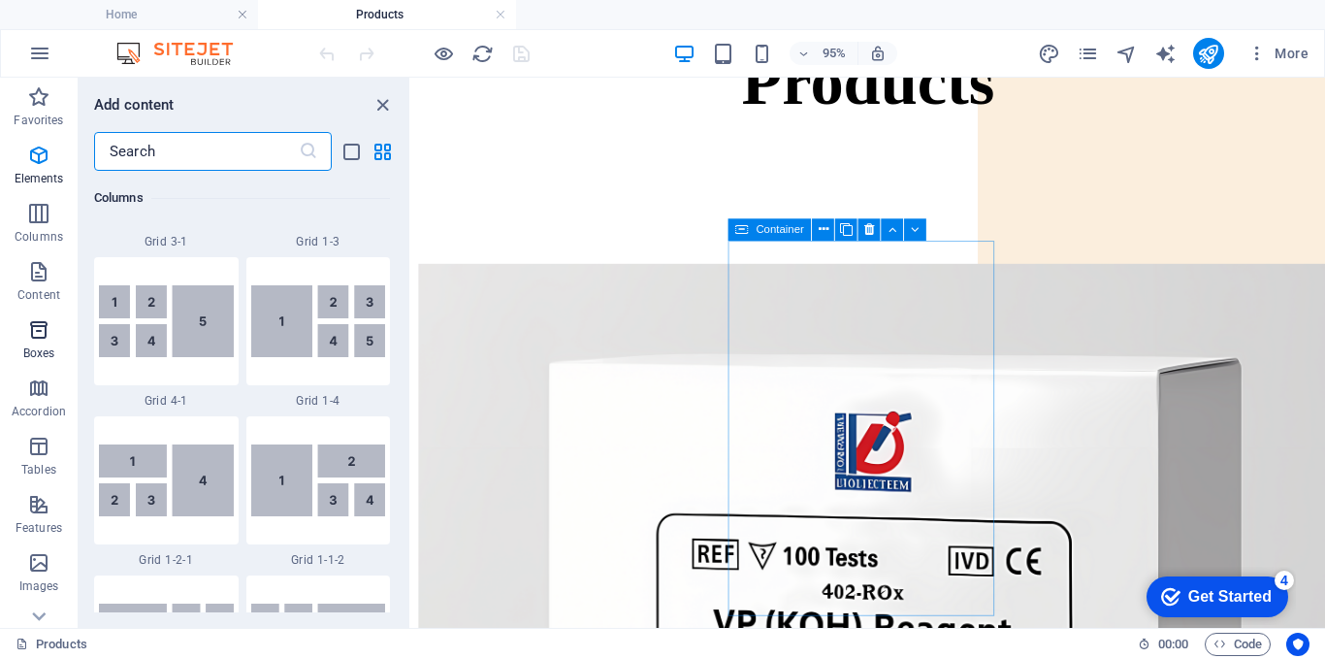
click at [29, 343] on span "Boxes" at bounding box center [39, 341] width 78 height 47
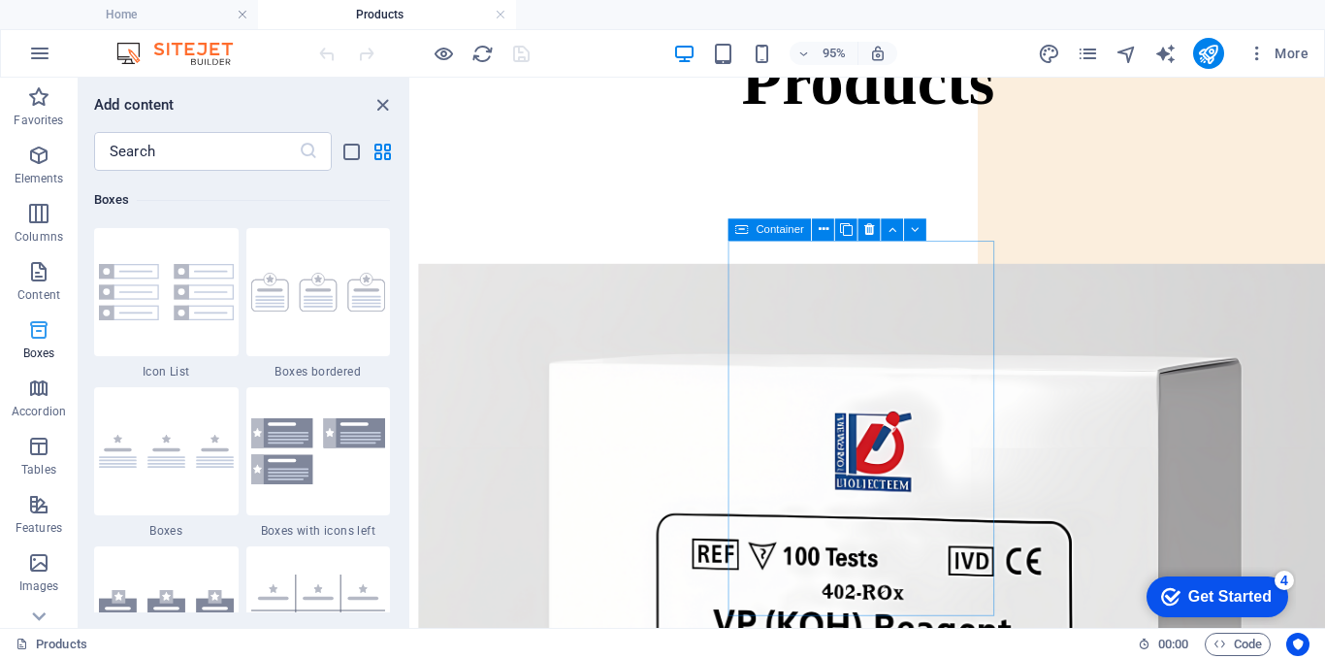
scroll to position [5351, 0]
click at [399, 285] on div "Favorites 1 Star Headline 1 Star Container Elements 1 Star Headline 1 Star Text…" at bounding box center [244, 391] width 331 height 441
click at [381, 104] on icon "close panel" at bounding box center [383, 105] width 22 height 22
